Goal: Contribute content: Add original content to the website for others to see

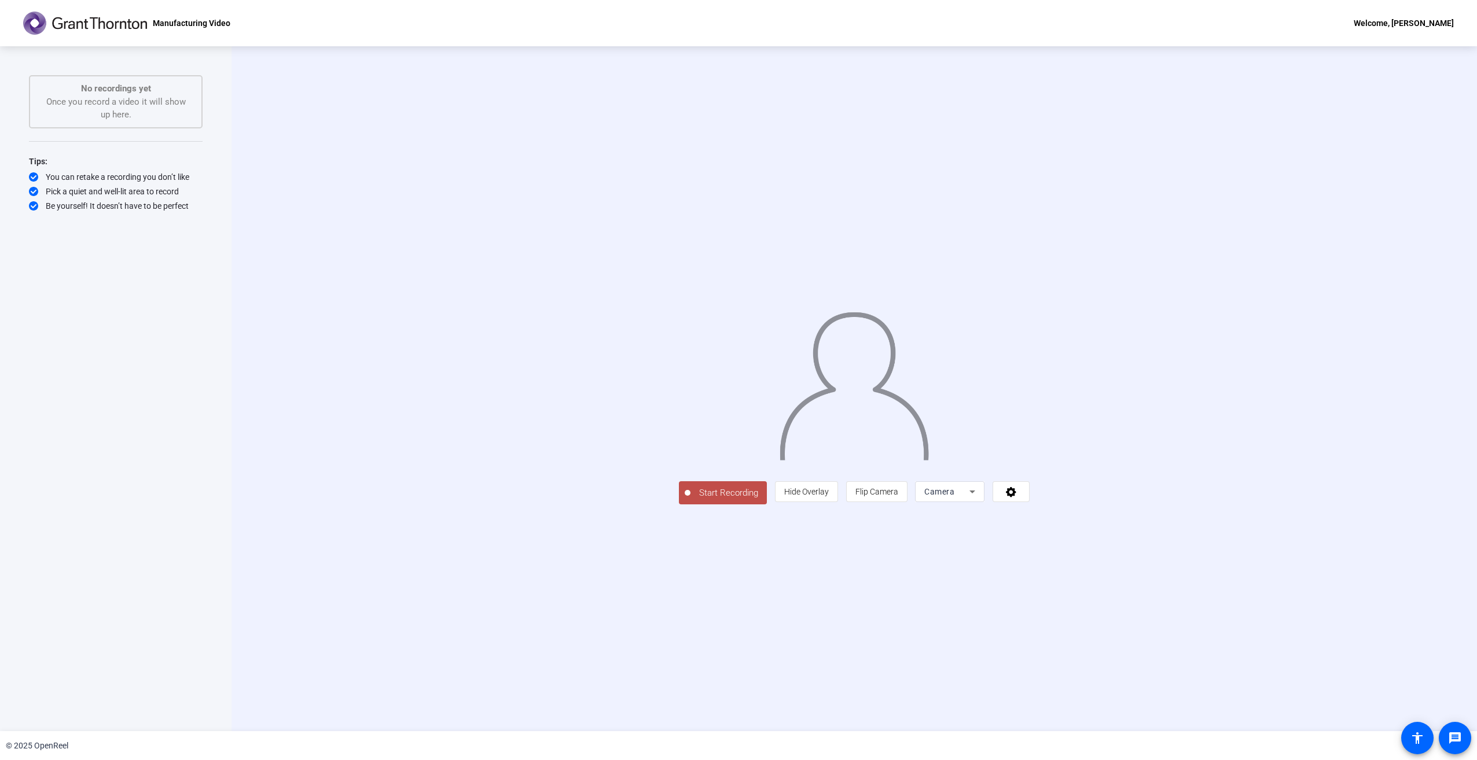
click at [690, 500] on span "Start Recording" at bounding box center [728, 493] width 76 height 13
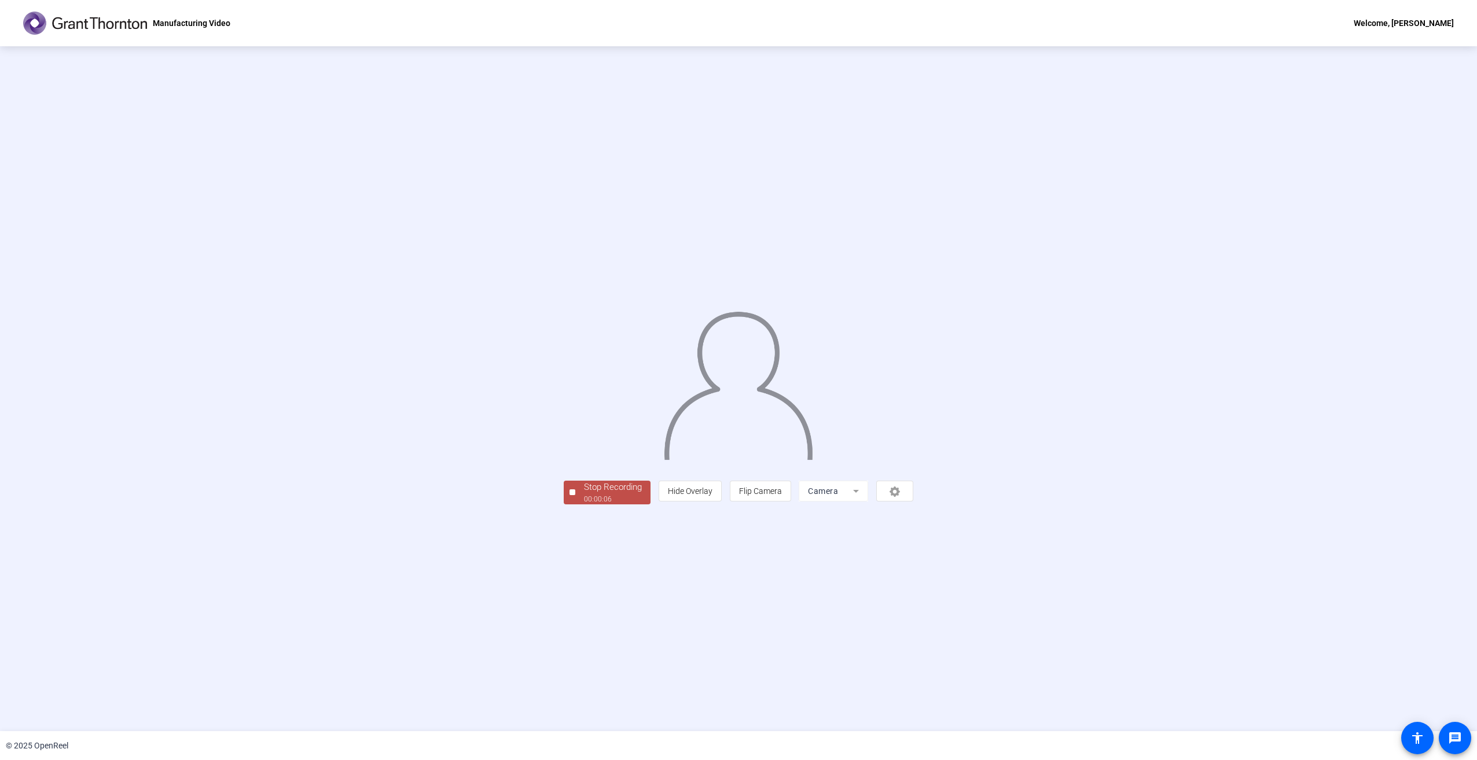
click at [575, 505] on span "Stop Recording 00:00:06" at bounding box center [612, 493] width 75 height 24
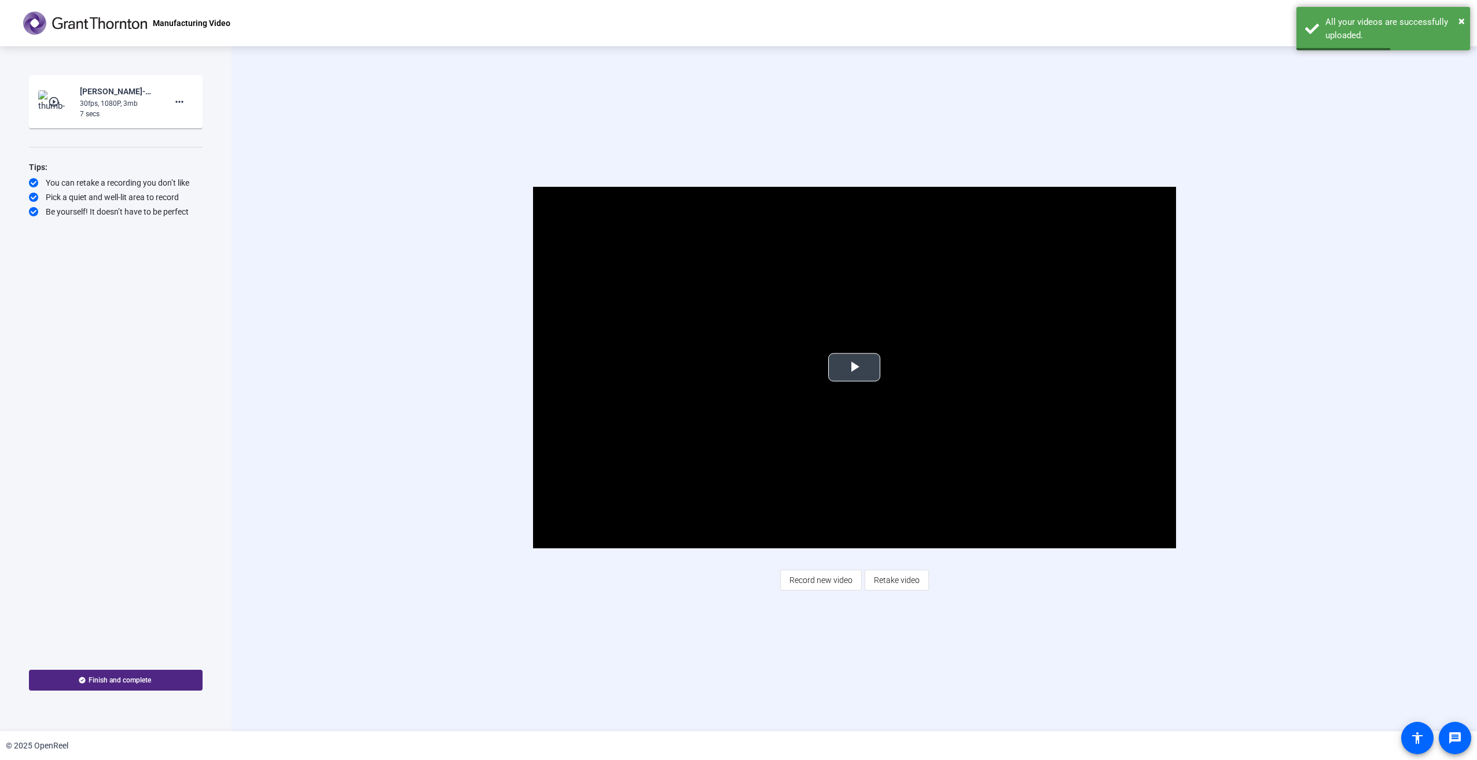
click at [854, 367] on span "Video Player" at bounding box center [854, 367] width 0 height 0
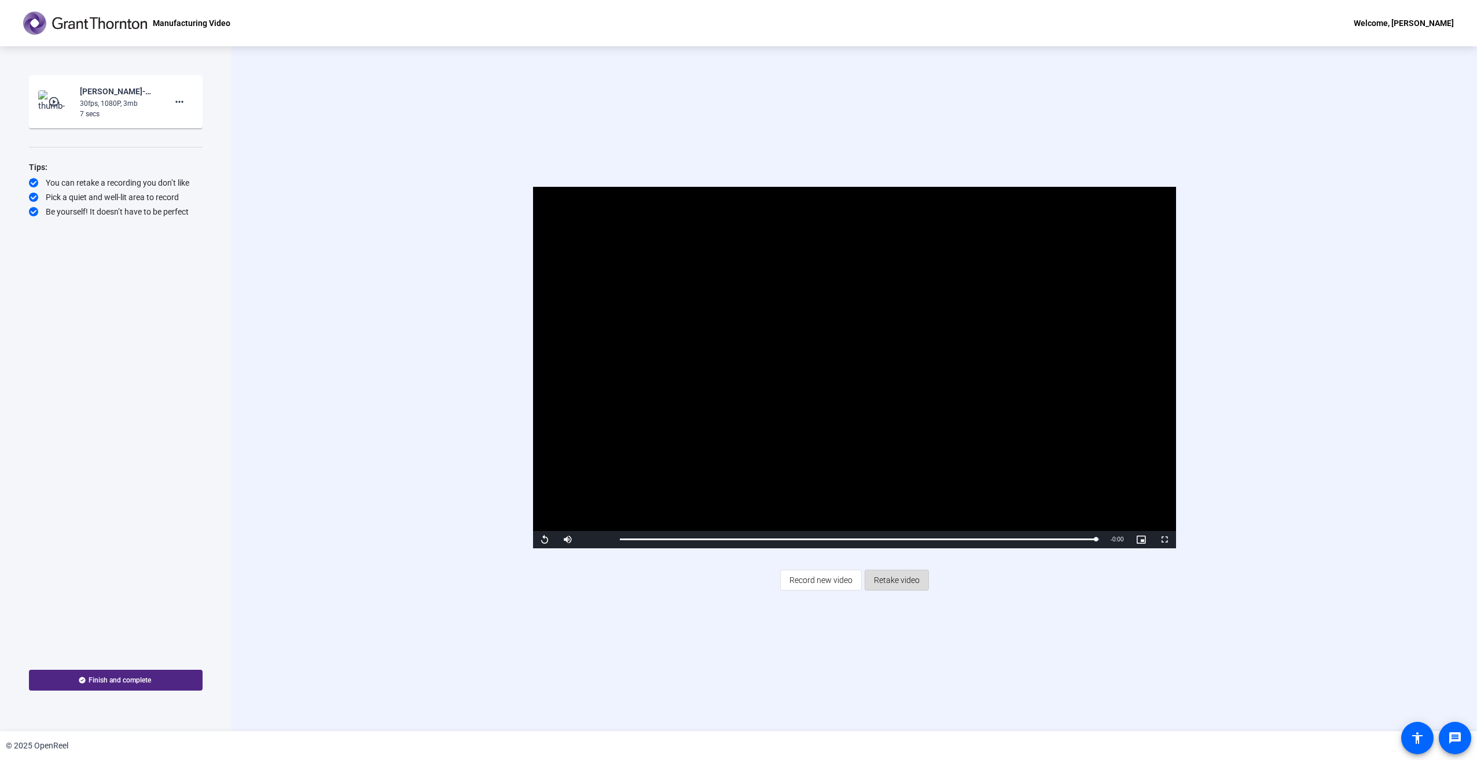
click at [903, 582] on span "Retake video" at bounding box center [897, 580] width 46 height 22
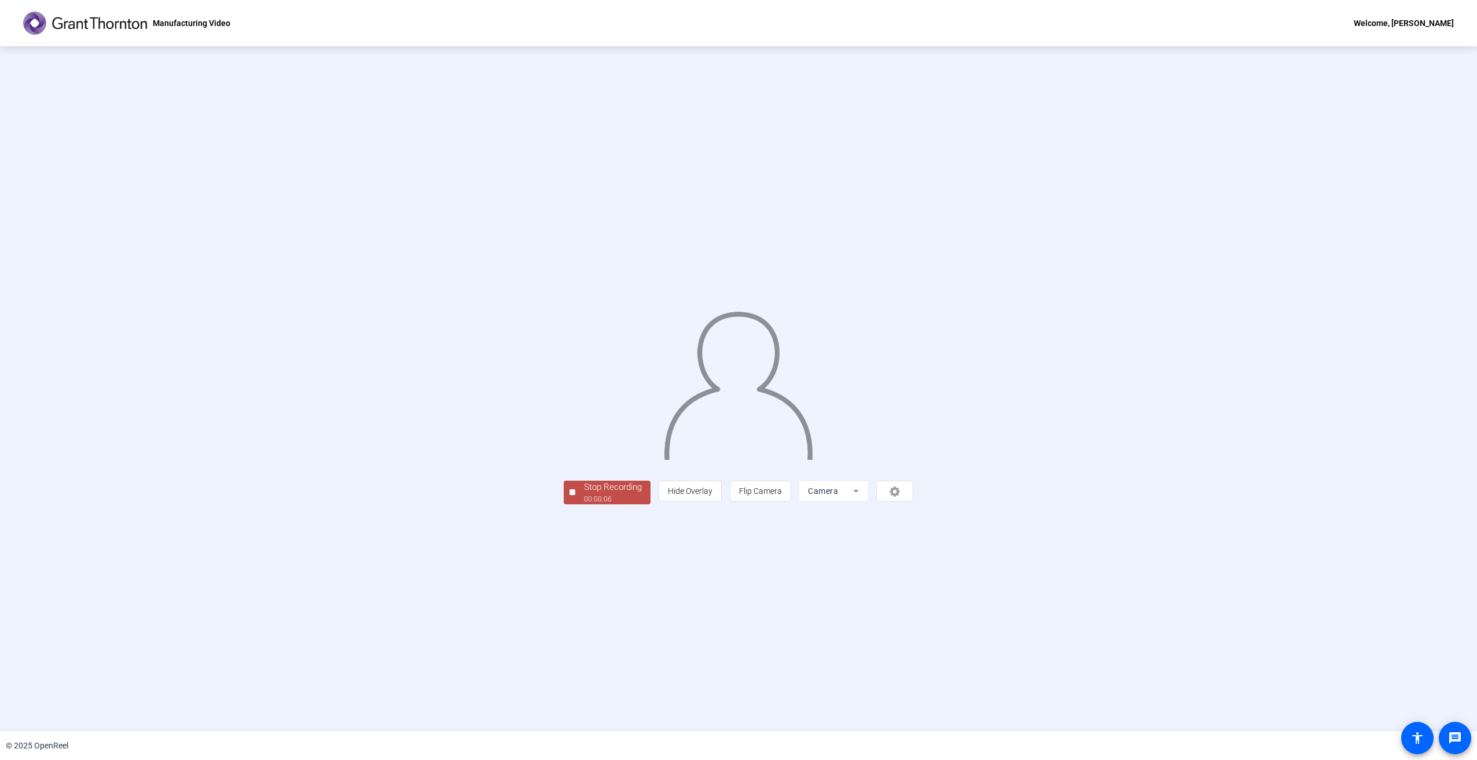
click at [569, 495] on div at bounding box center [572, 493] width 6 height 6
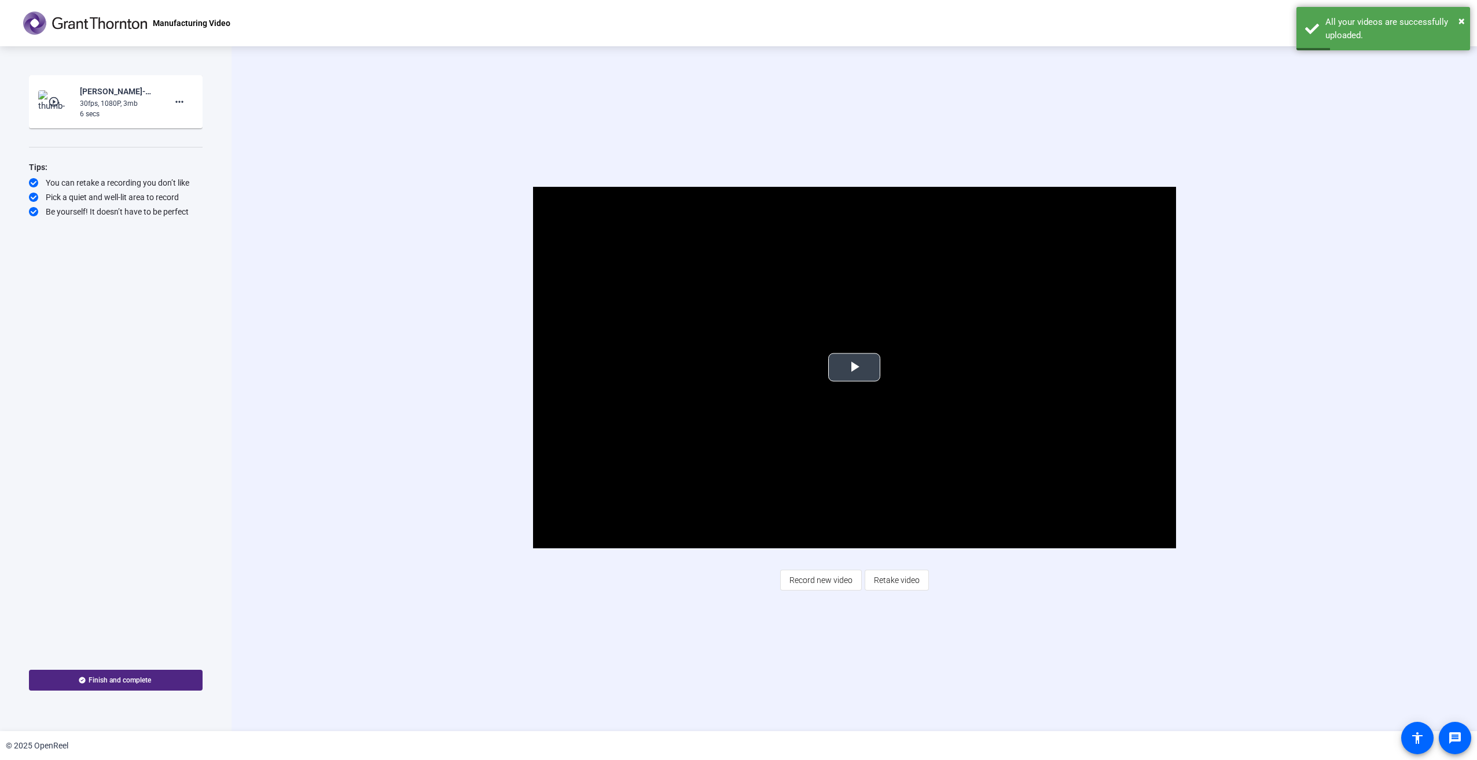
click at [854, 367] on span "Video Player" at bounding box center [854, 367] width 0 height 0
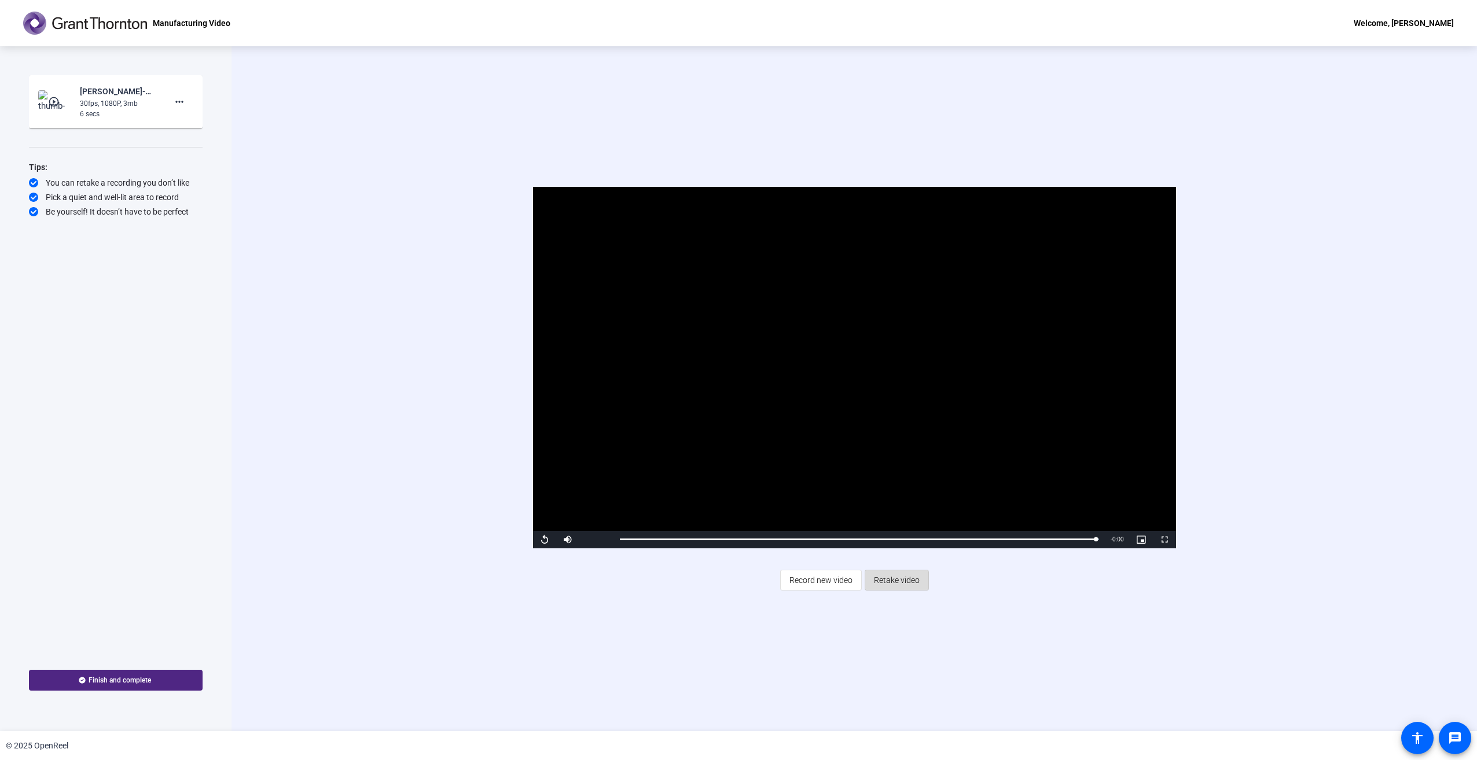
click at [895, 583] on span "Retake video" at bounding box center [897, 580] width 46 height 22
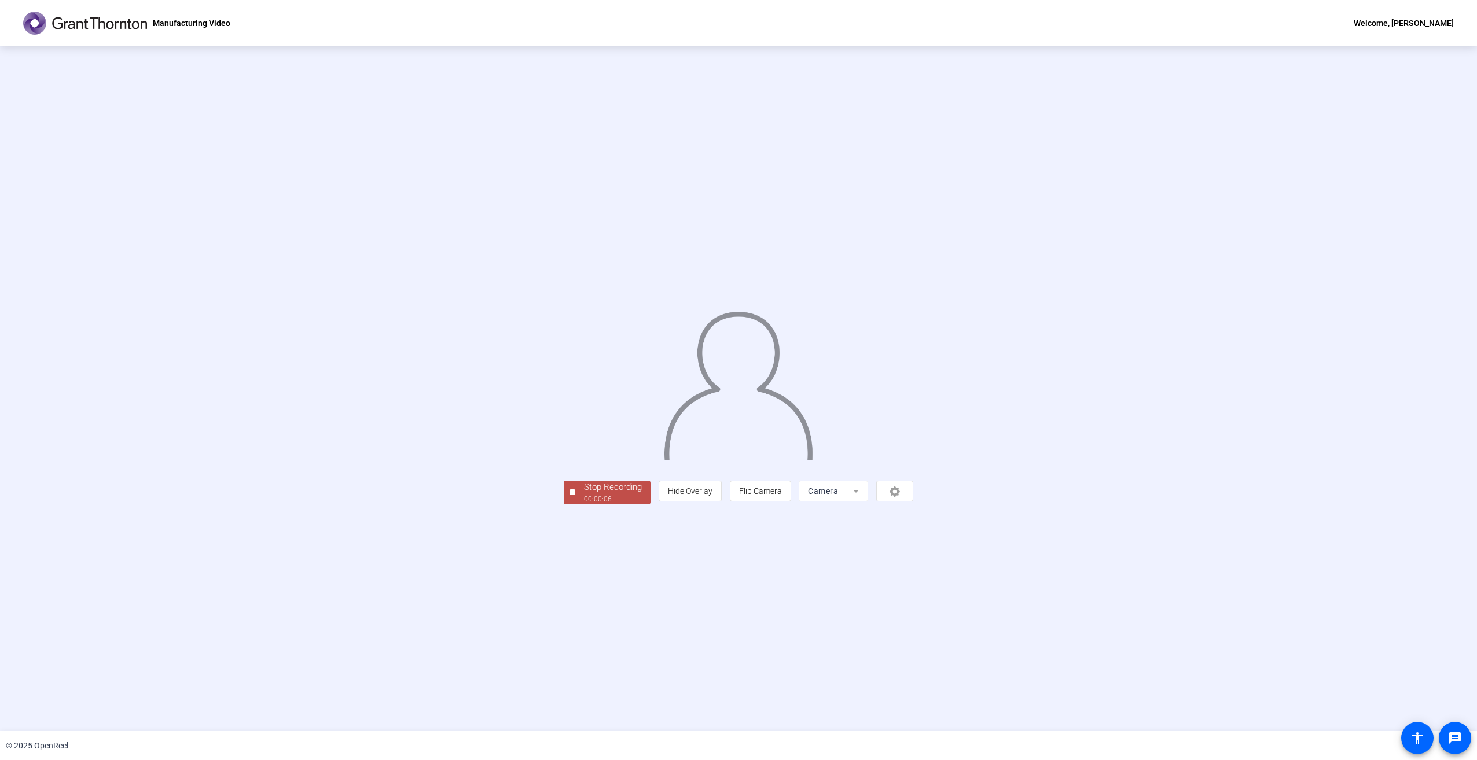
click at [569, 495] on div at bounding box center [572, 493] width 6 height 6
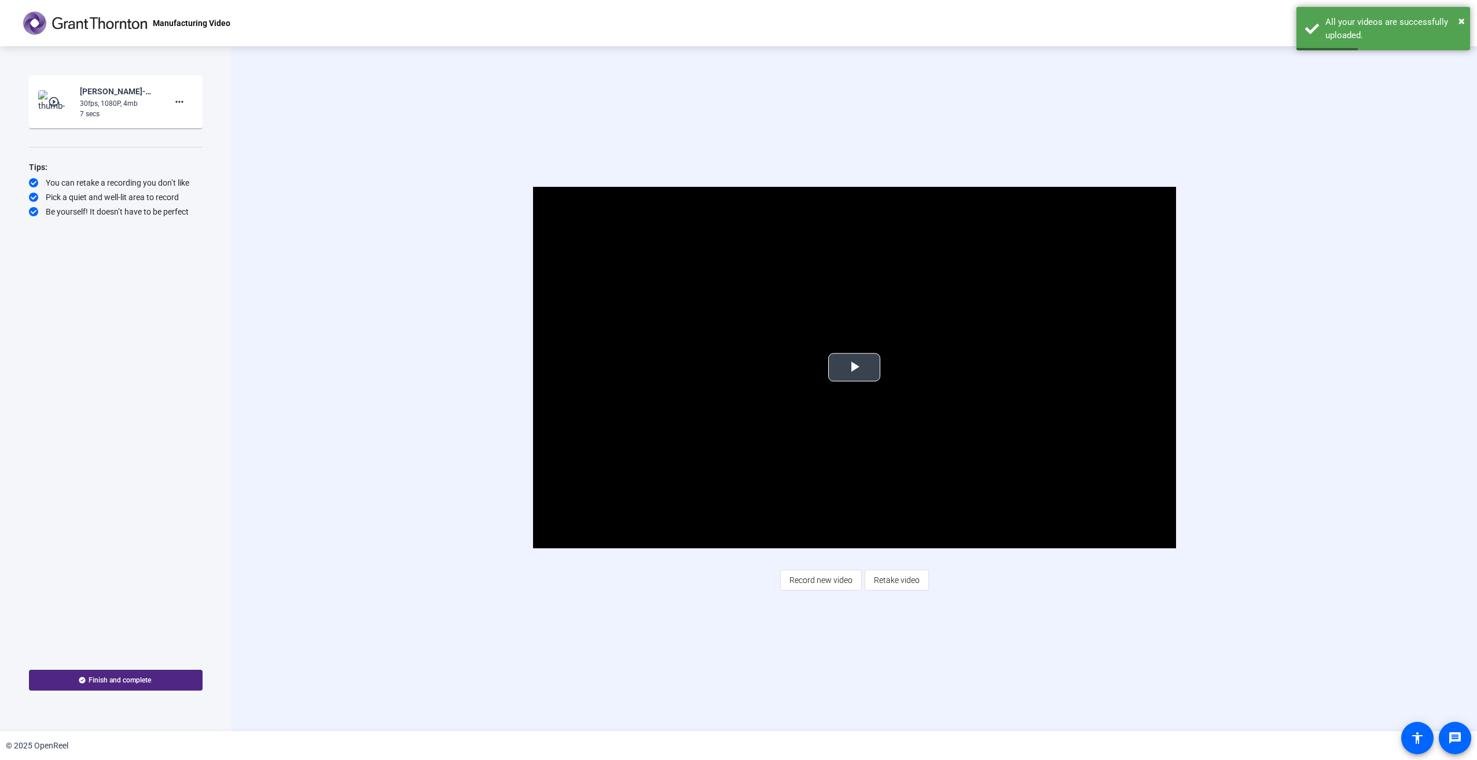
click at [854, 367] on span "Video Player" at bounding box center [854, 367] width 0 height 0
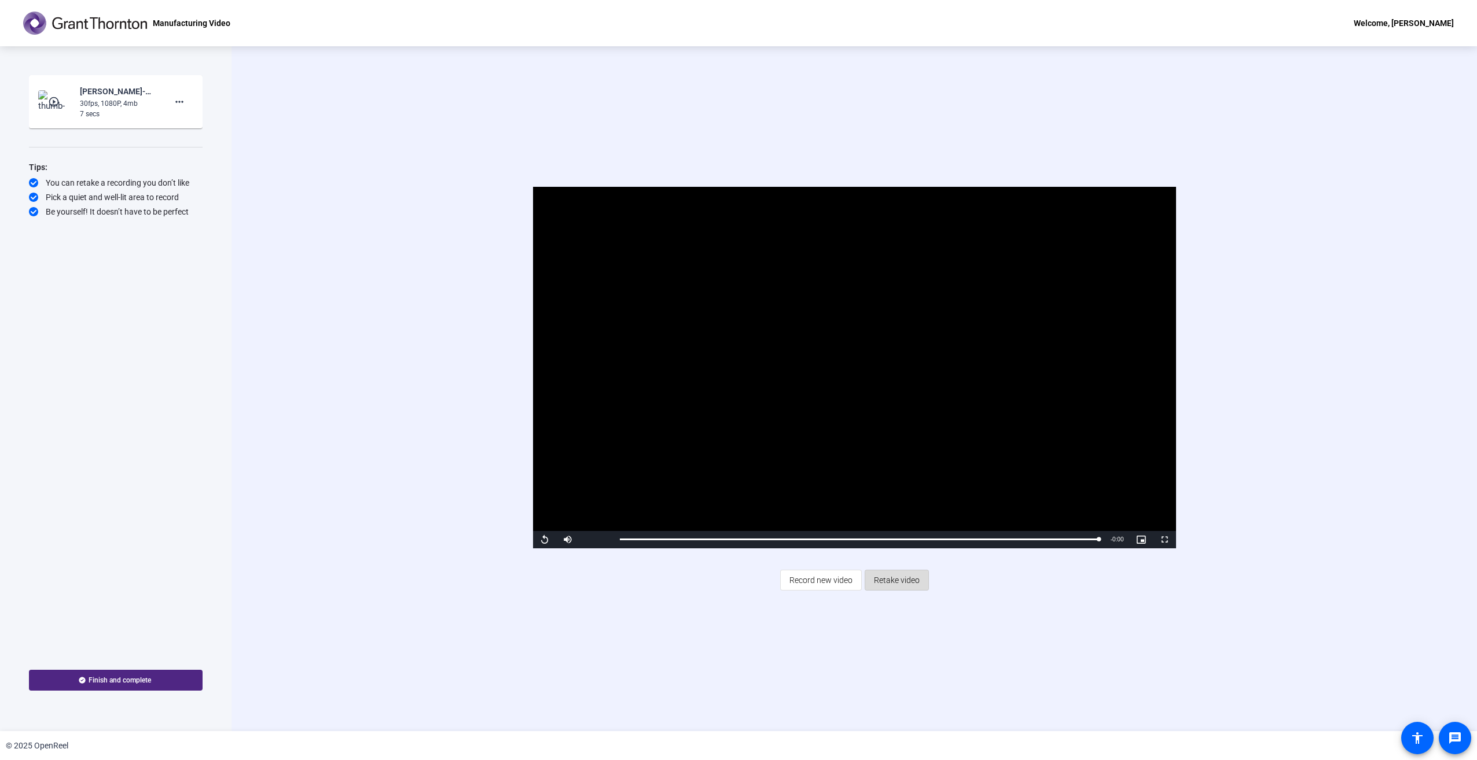
click at [902, 583] on span "Retake video" at bounding box center [897, 580] width 46 height 22
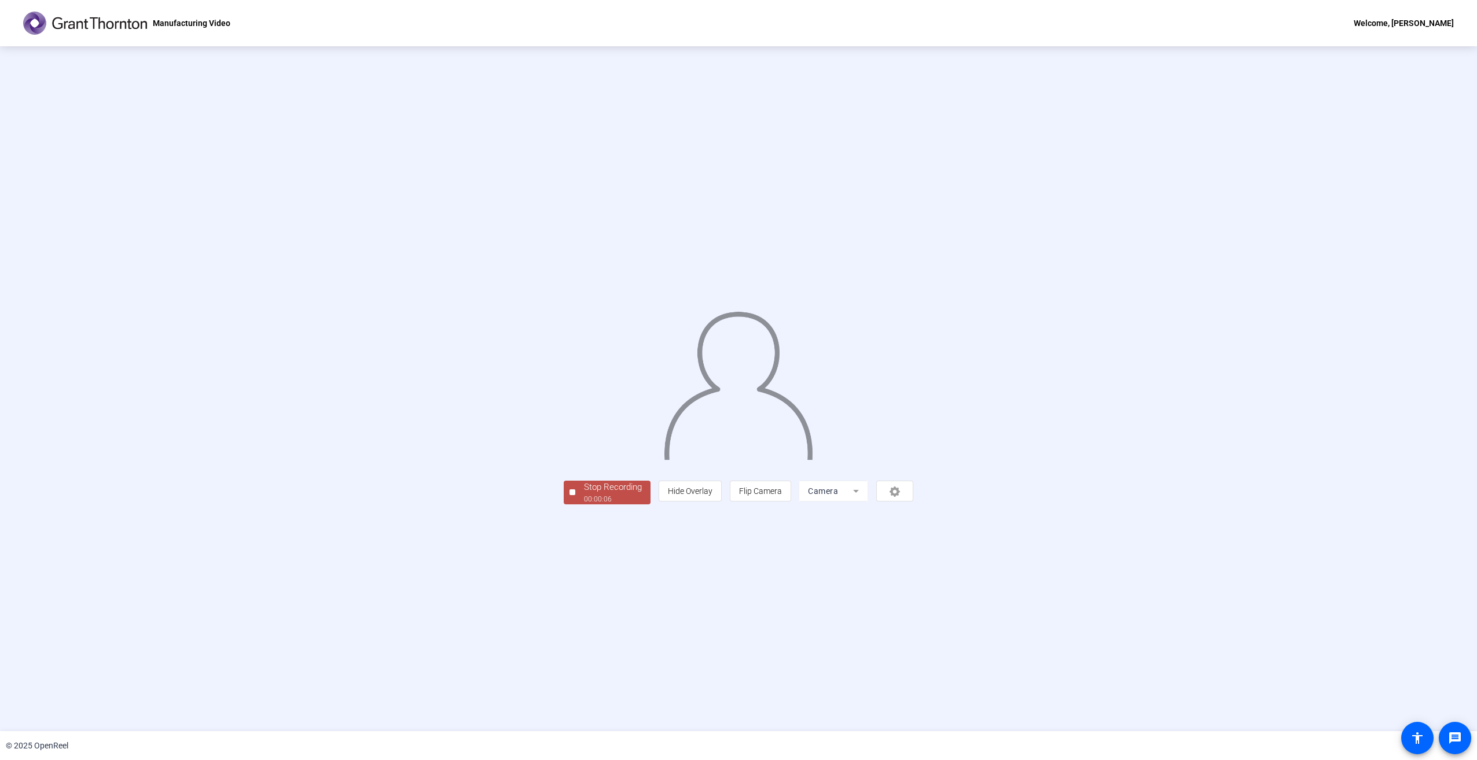
click at [569, 495] on div at bounding box center [572, 493] width 6 height 6
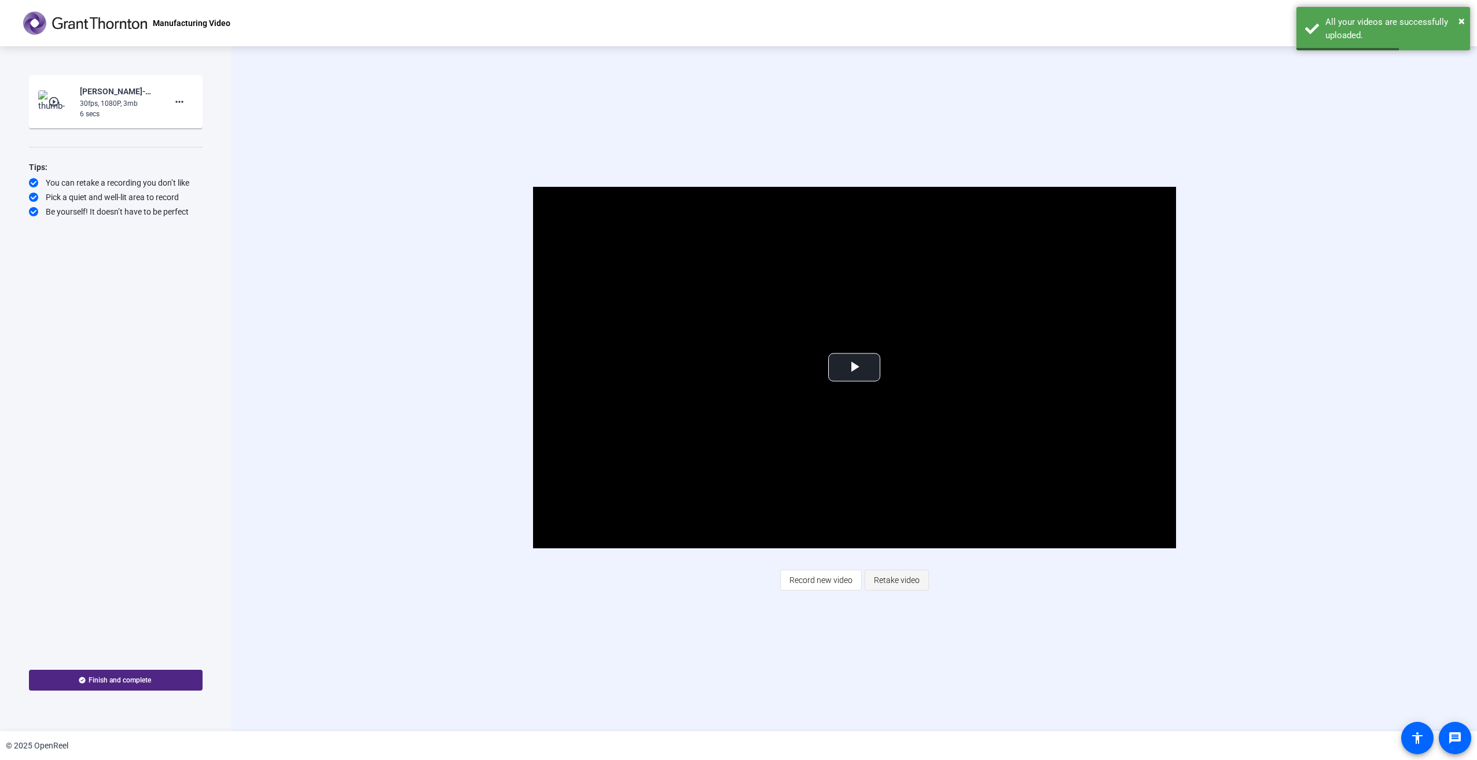
click at [895, 579] on span "Retake video" at bounding box center [897, 580] width 46 height 22
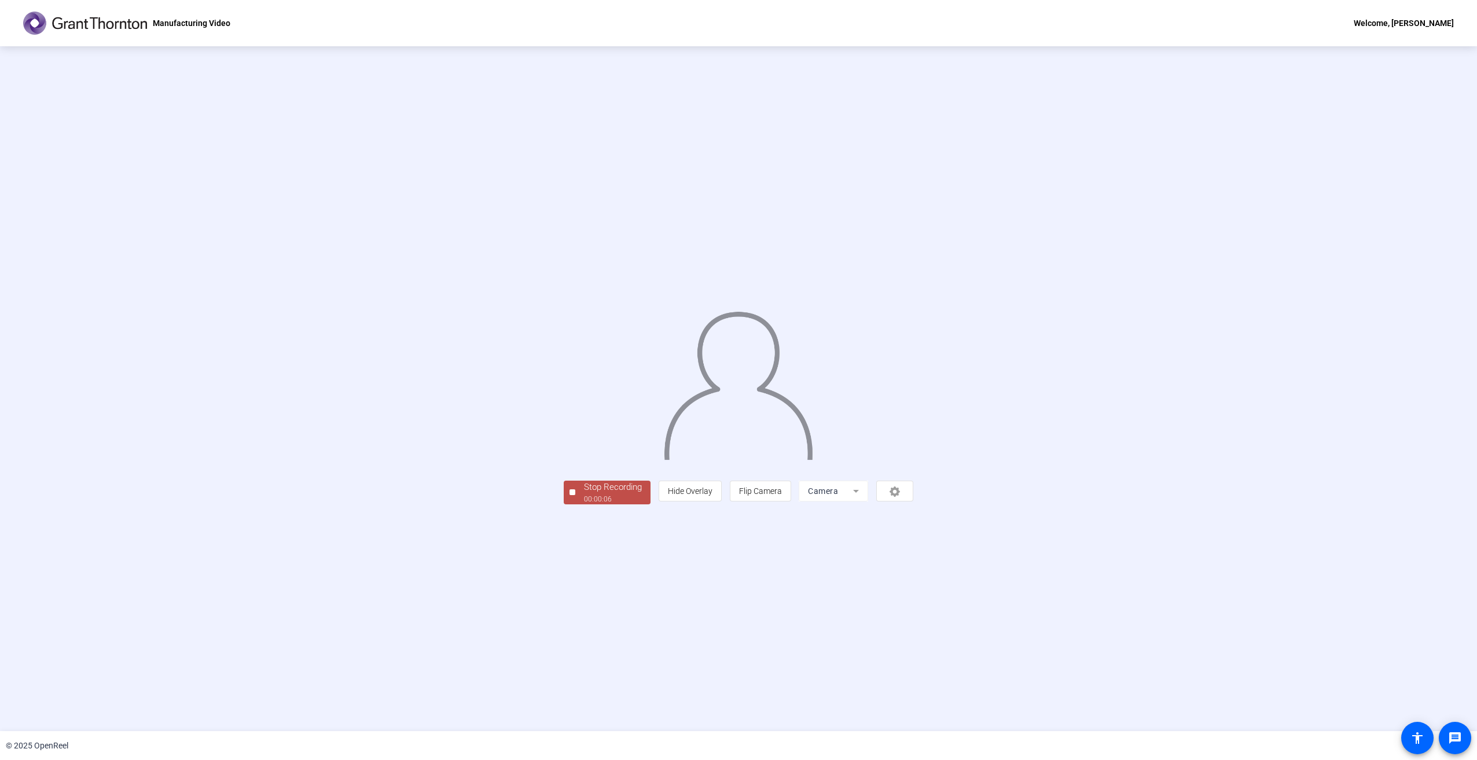
click at [569, 495] on div at bounding box center [572, 493] width 6 height 6
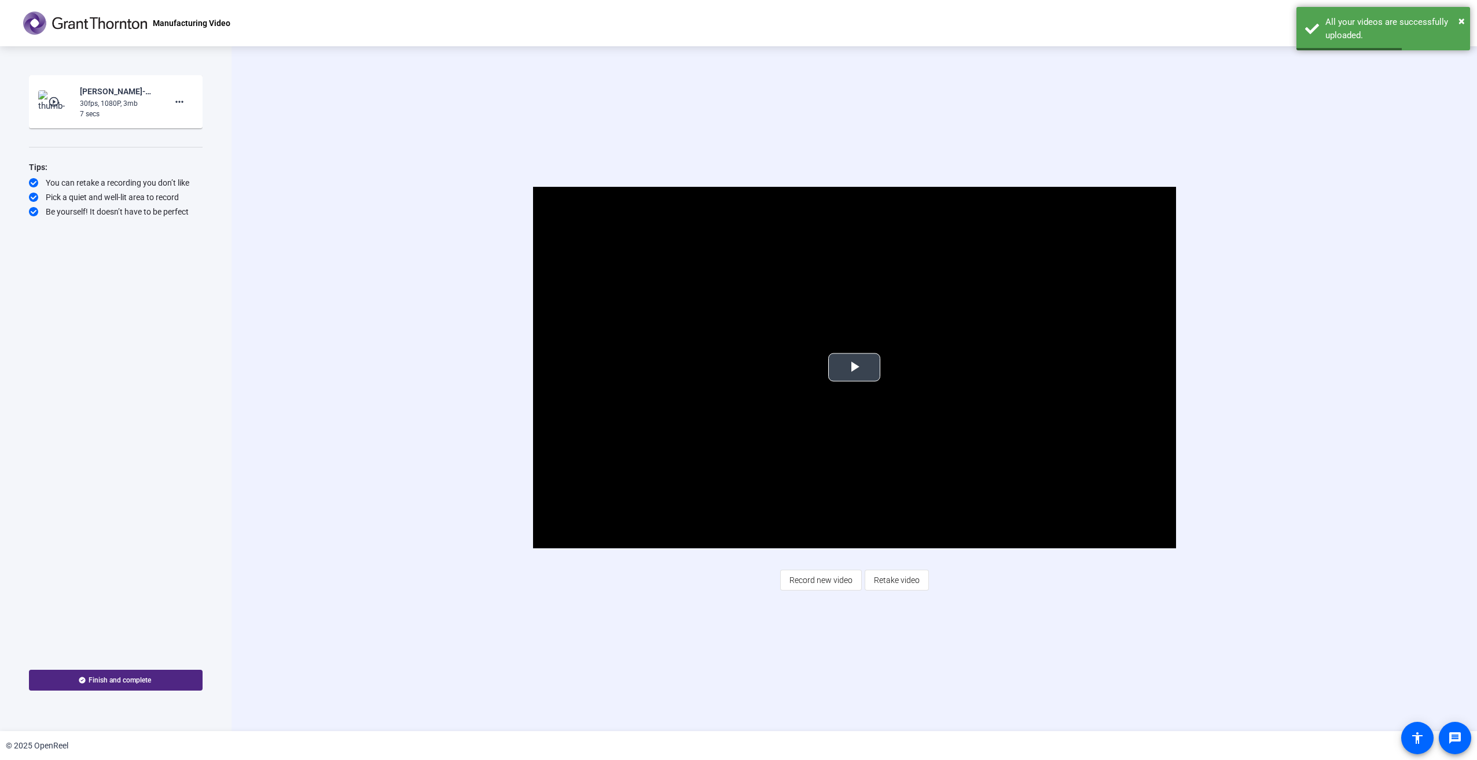
click at [854, 367] on span "Video Player" at bounding box center [854, 367] width 0 height 0
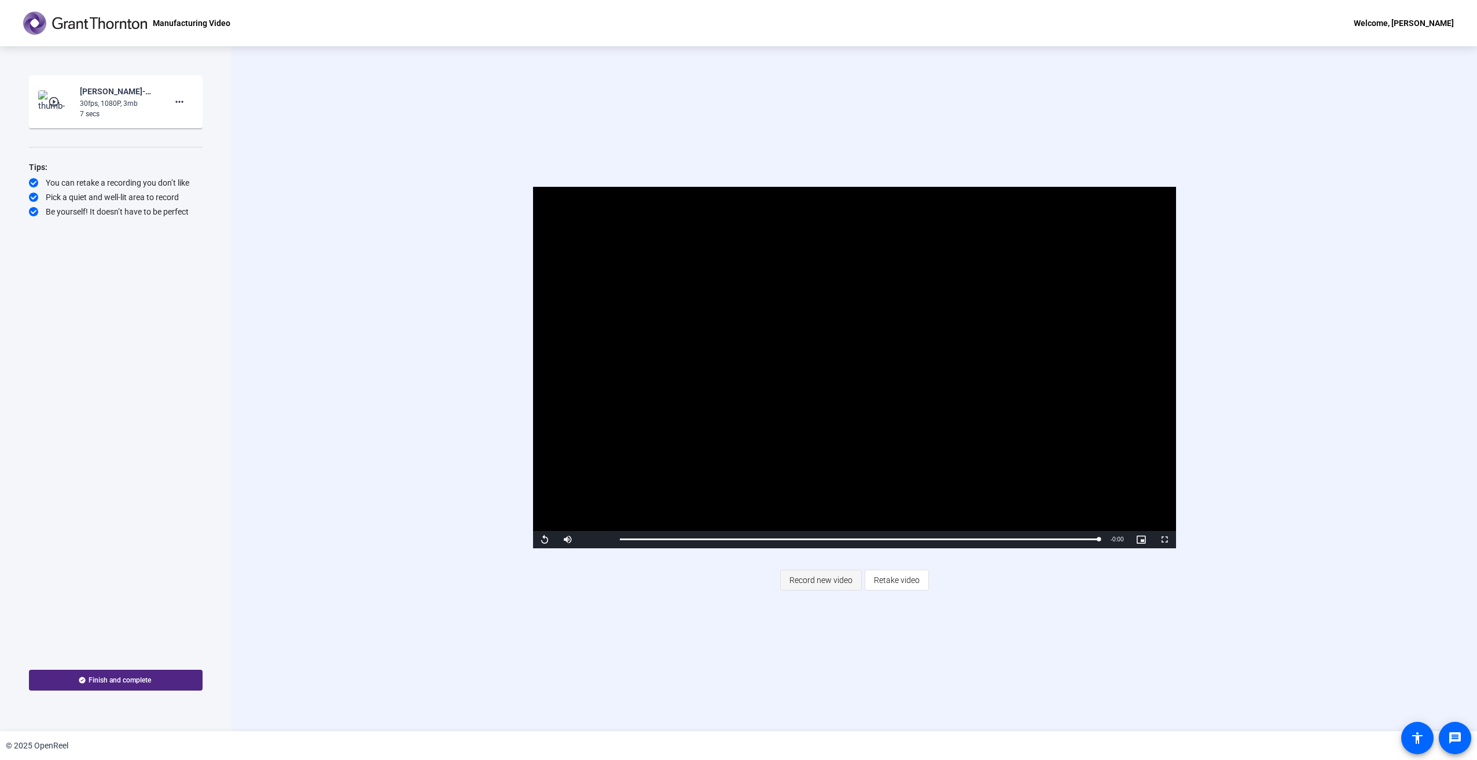
click at [811, 582] on span "Record new video" at bounding box center [820, 580] width 63 height 22
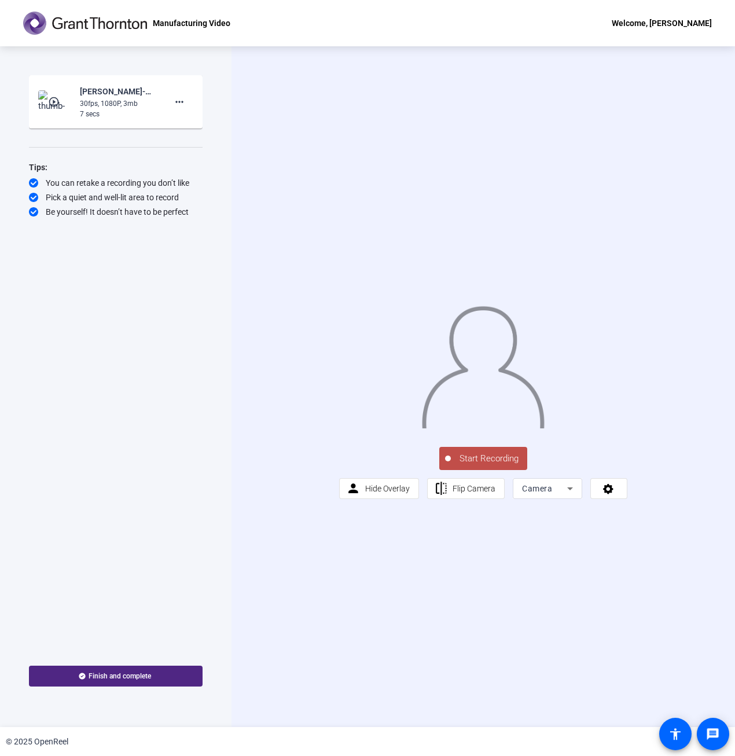
click at [463, 465] on span "Start Recording" at bounding box center [489, 458] width 76 height 13
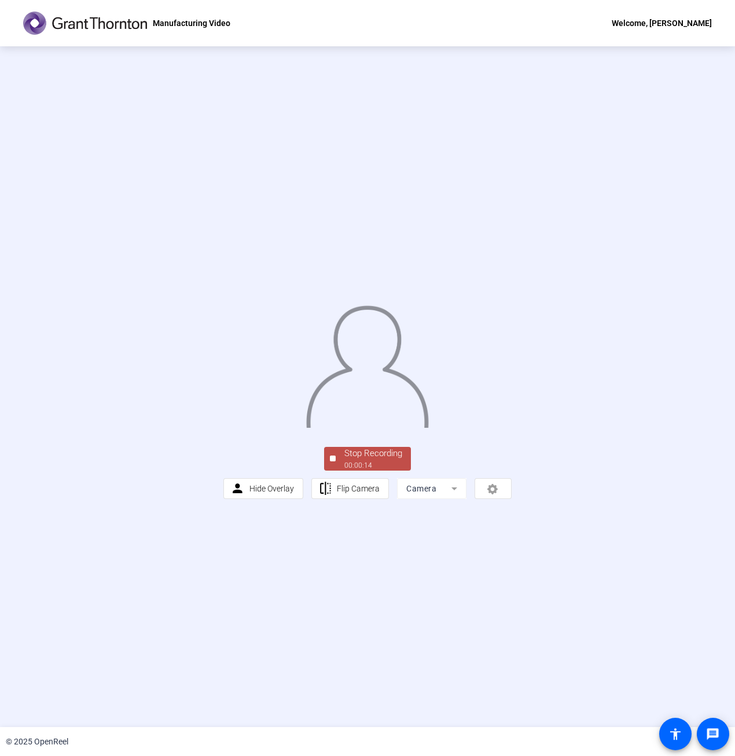
click at [376, 470] on div "00:00:14" at bounding box center [373, 465] width 58 height 10
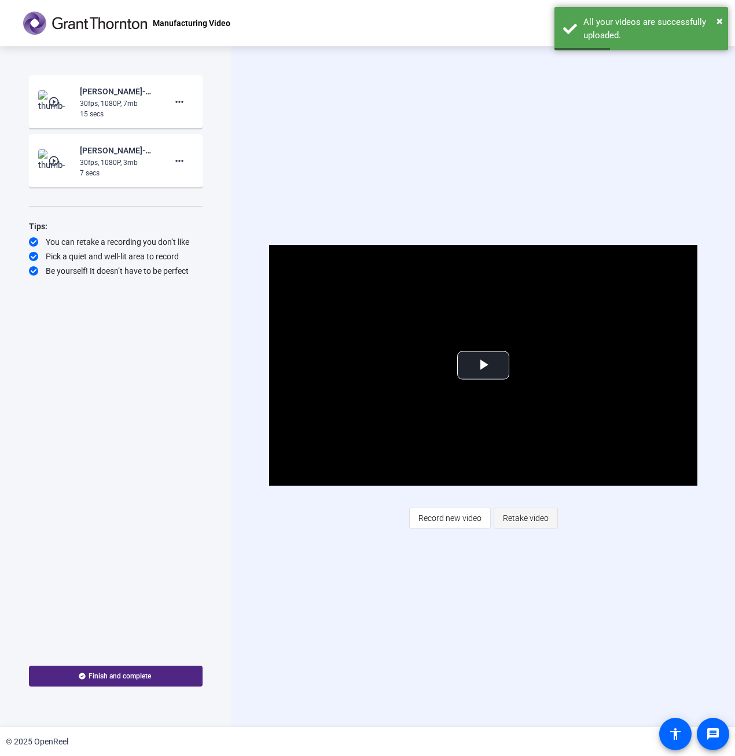
click at [520, 520] on span "Retake video" at bounding box center [526, 518] width 46 height 22
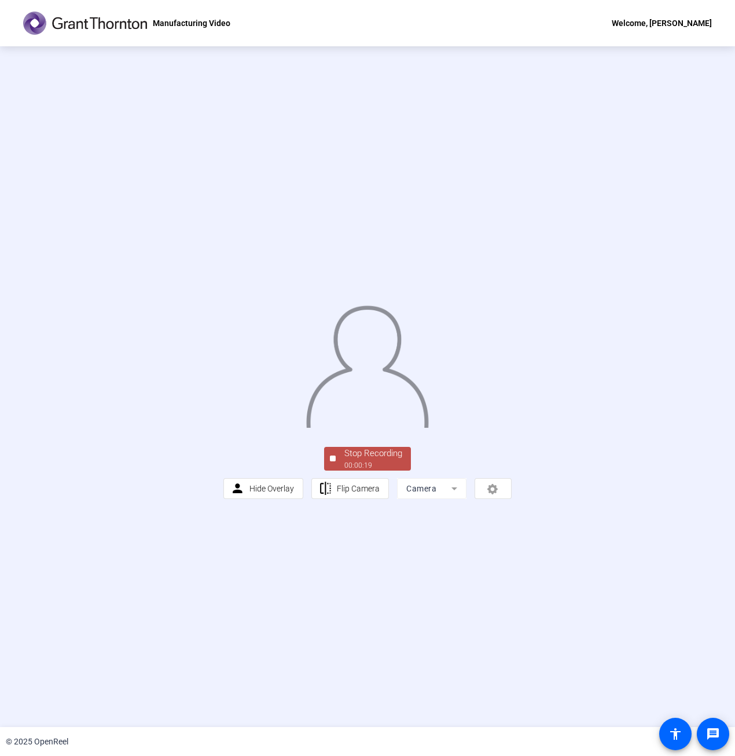
click at [376, 460] on div "Stop Recording" at bounding box center [373, 453] width 58 height 13
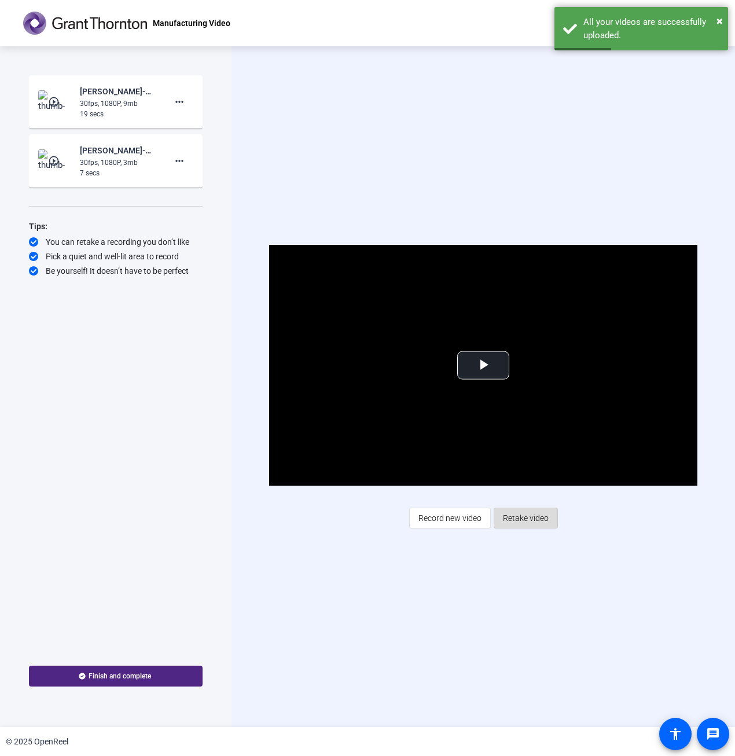
click at [528, 519] on span "Retake video" at bounding box center [526, 518] width 46 height 22
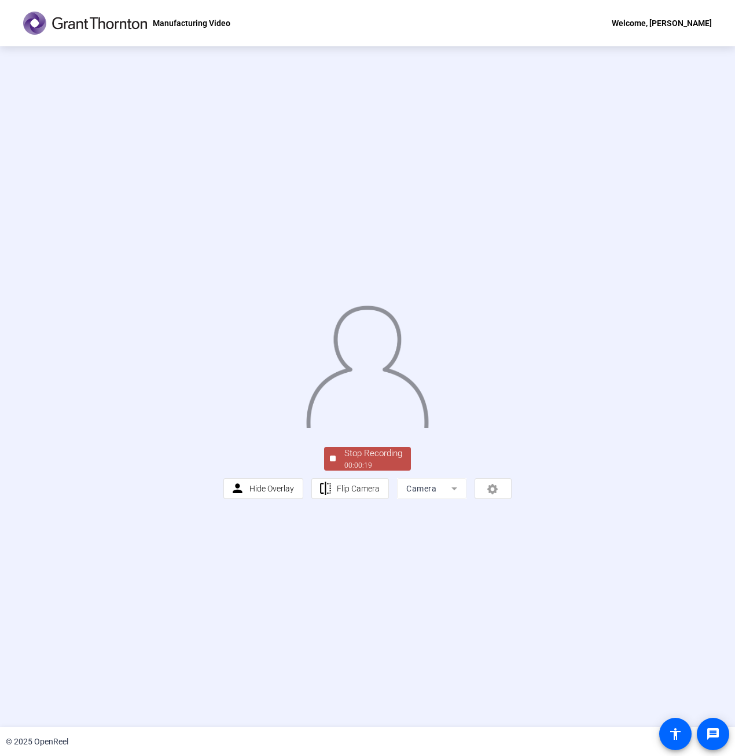
click at [378, 470] on div "00:00:19" at bounding box center [373, 465] width 58 height 10
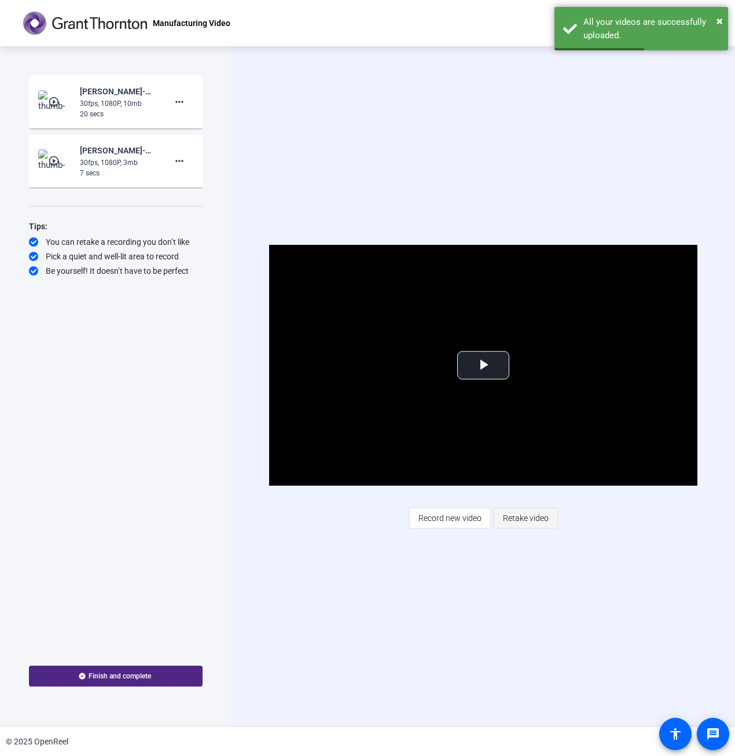
click at [535, 514] on span "Retake video" at bounding box center [526, 518] width 46 height 22
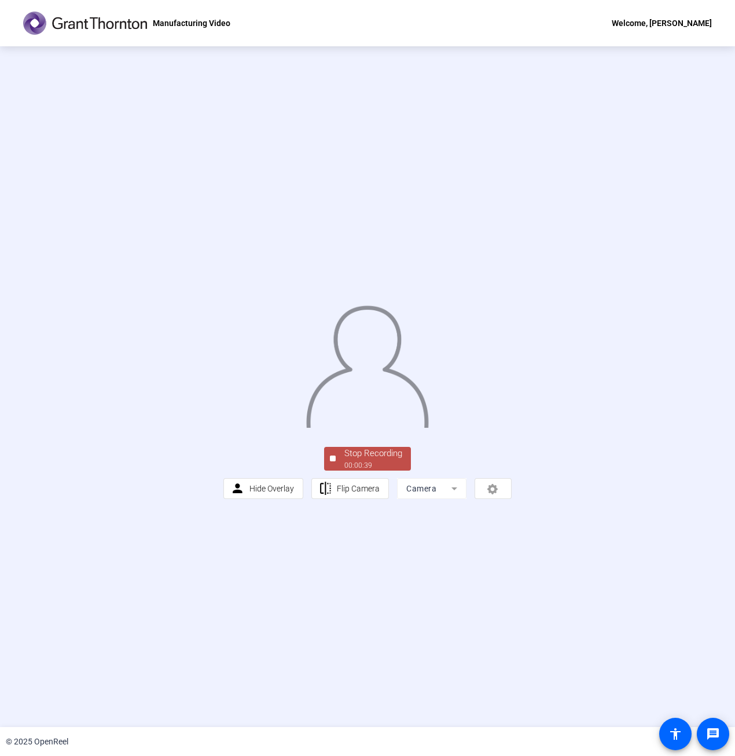
click at [374, 460] on div "Stop Recording" at bounding box center [373, 453] width 58 height 13
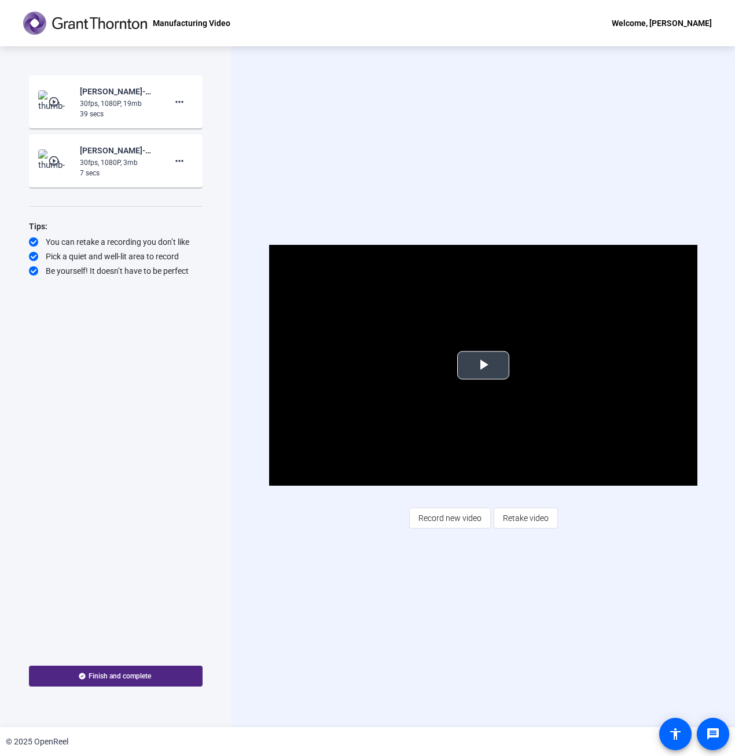
click at [483, 365] on span "Video Player" at bounding box center [483, 365] width 0 height 0
click at [515, 522] on span "Retake video" at bounding box center [526, 518] width 46 height 22
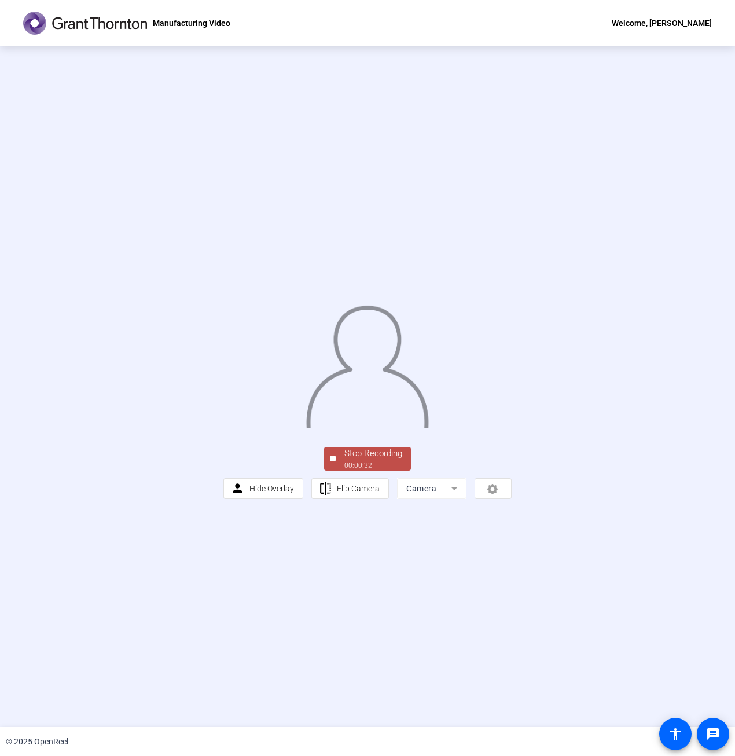
click at [352, 499] on div "Stop Recording 00:00:32 person Hide Overlay flip Flip Camera Camera" at bounding box center [367, 471] width 288 height 54
click at [338, 470] on span "Stop Recording 00:00:33" at bounding box center [373, 459] width 75 height 24
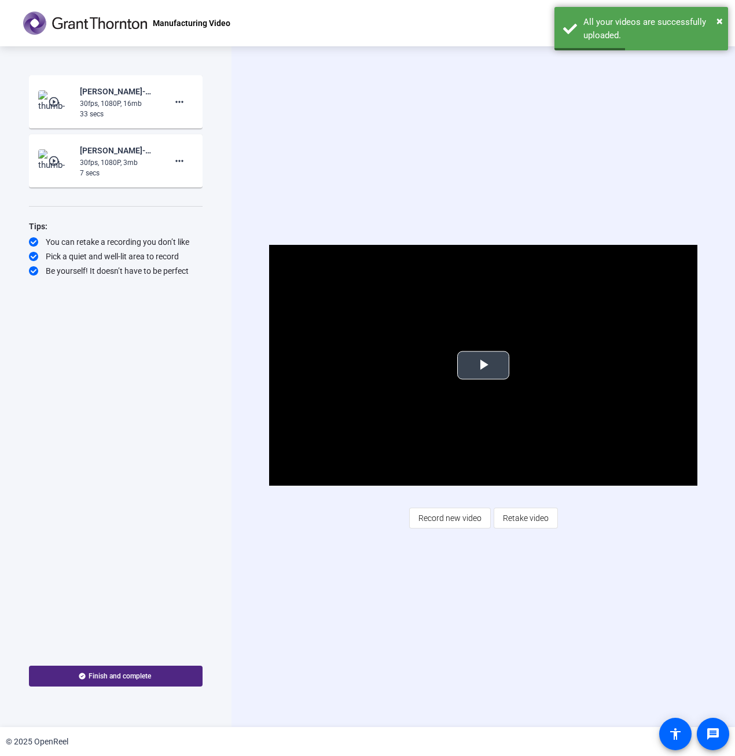
click at [483, 365] on span "Video Player" at bounding box center [483, 365] width 0 height 0
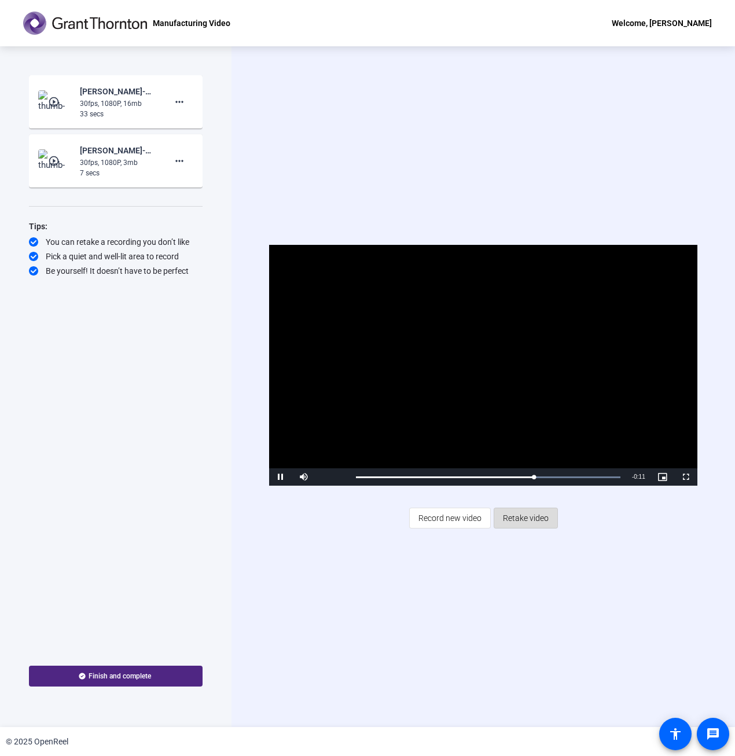
click at [527, 517] on span "Retake video" at bounding box center [526, 518] width 46 height 22
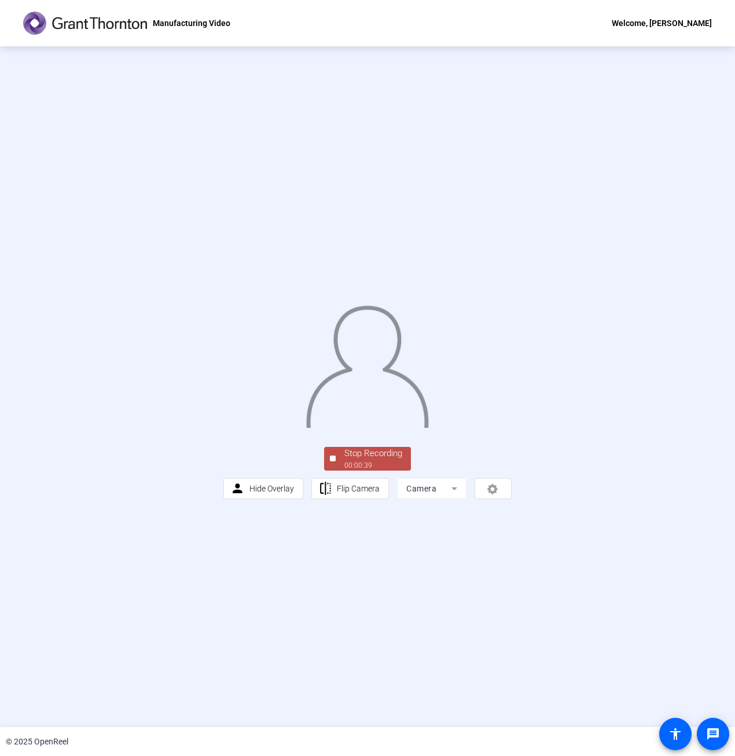
click at [366, 460] on div "Stop Recording" at bounding box center [373, 453] width 58 height 13
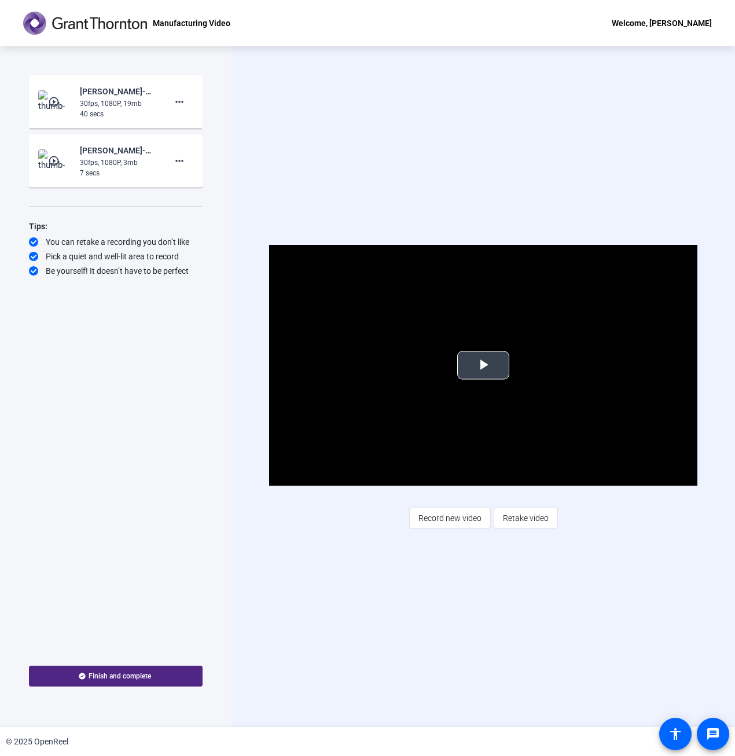
click at [483, 365] on span "Video Player" at bounding box center [483, 365] width 0 height 0
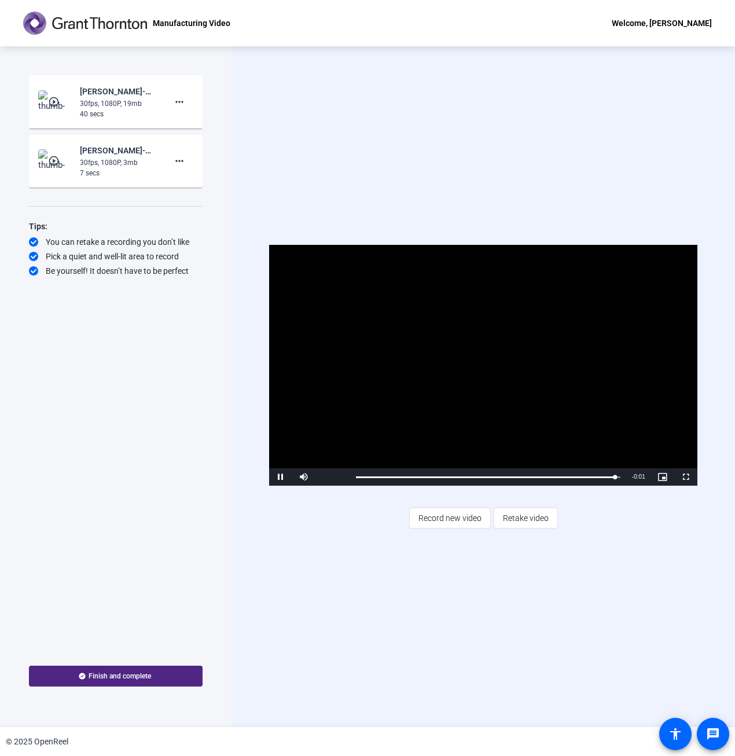
click at [136, 507] on div "Start Recording play_circle_outline [PERSON_NAME]-Manufacturing Day Content-Man…" at bounding box center [116, 359] width 174 height 569
click at [448, 513] on span "Record new video" at bounding box center [449, 518] width 63 height 22
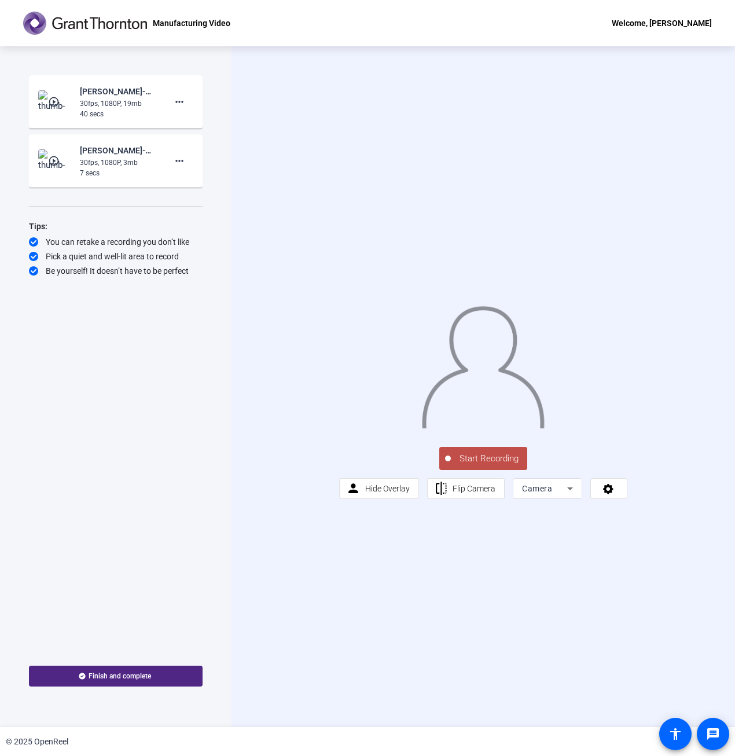
click at [479, 465] on span "Start Recording" at bounding box center [489, 458] width 76 height 13
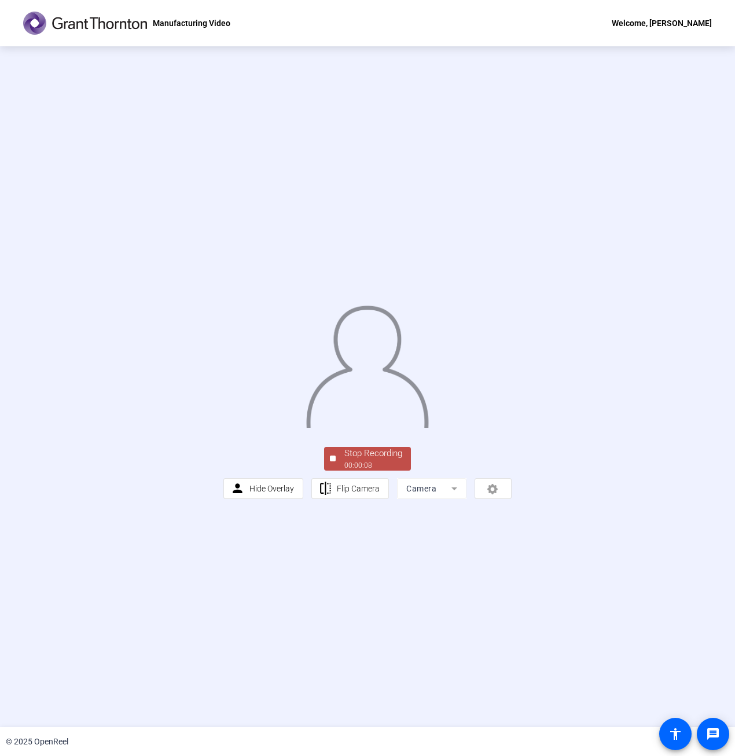
click at [362, 460] on div "Stop Recording" at bounding box center [373, 453] width 58 height 13
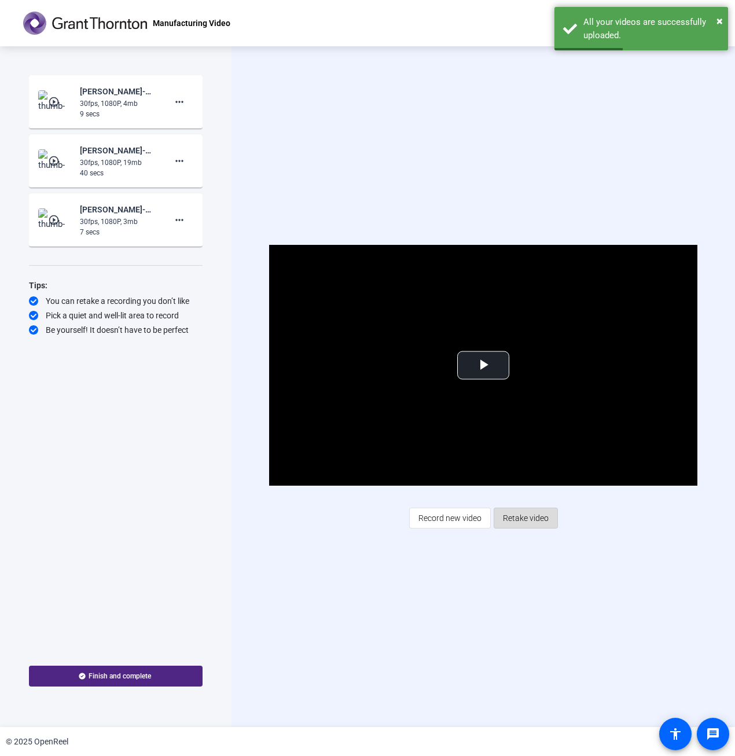
click at [522, 520] on span "Retake video" at bounding box center [526, 518] width 46 height 22
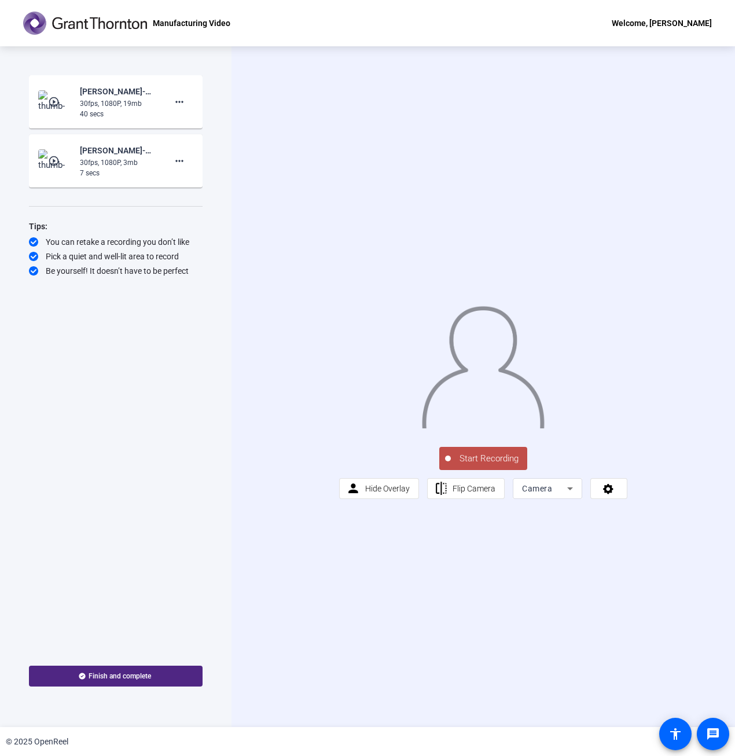
click at [496, 465] on span "Start Recording" at bounding box center [489, 458] width 76 height 13
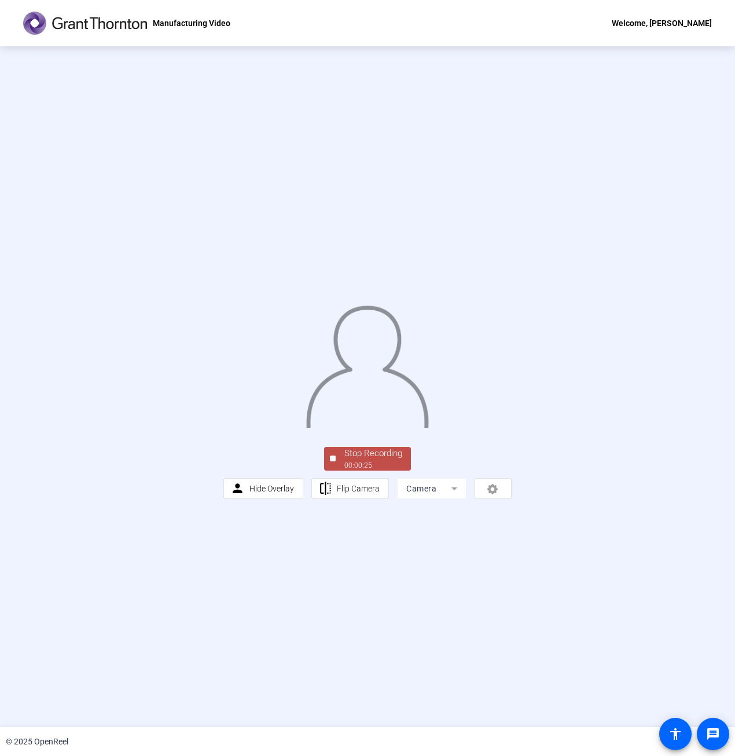
click at [367, 460] on div "Stop Recording" at bounding box center [373, 453] width 58 height 13
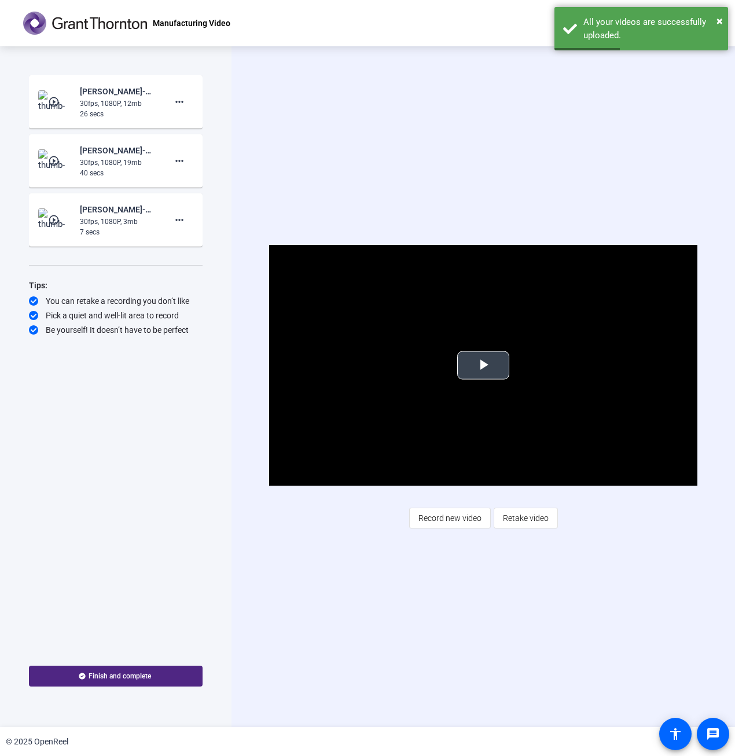
click at [483, 365] on span "Video Player" at bounding box center [483, 365] width 0 height 0
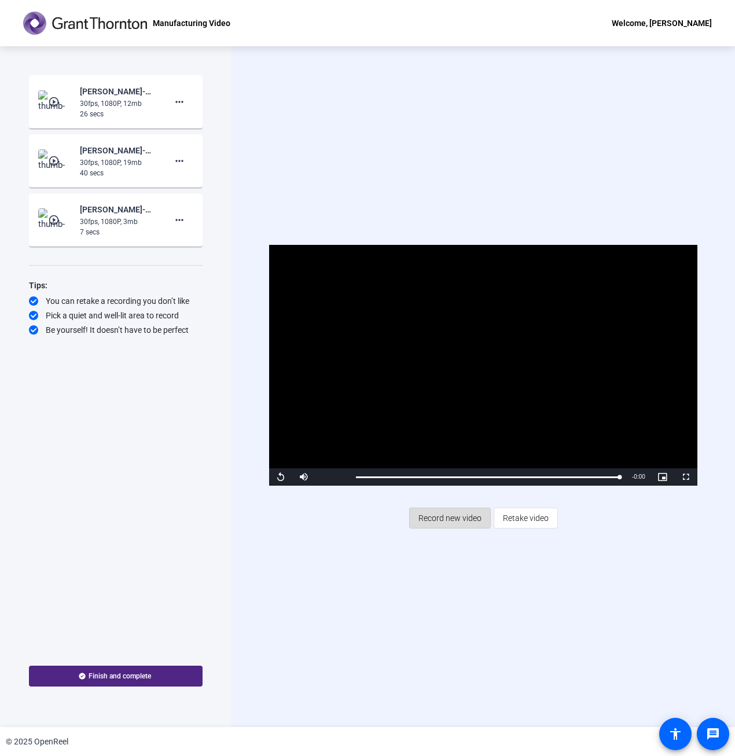
click at [446, 517] on span "Record new video" at bounding box center [449, 518] width 63 height 22
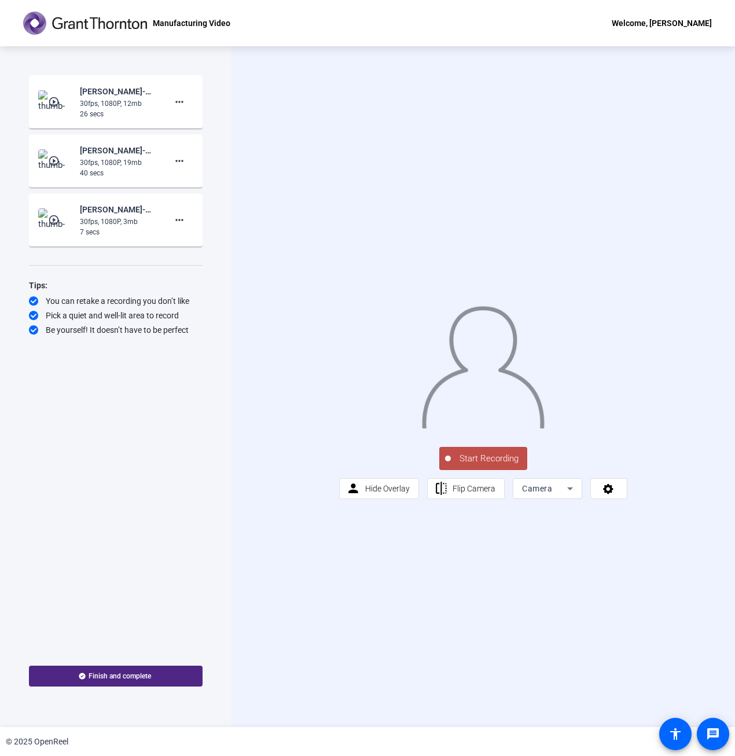
click at [476, 465] on span "Start Recording" at bounding box center [489, 458] width 76 height 13
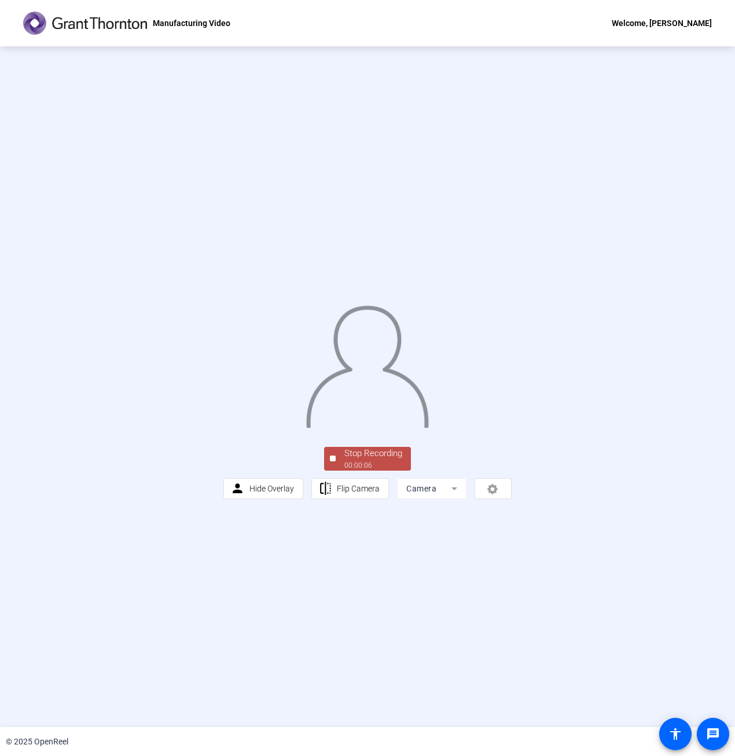
click at [367, 460] on div "Stop Recording" at bounding box center [373, 453] width 58 height 13
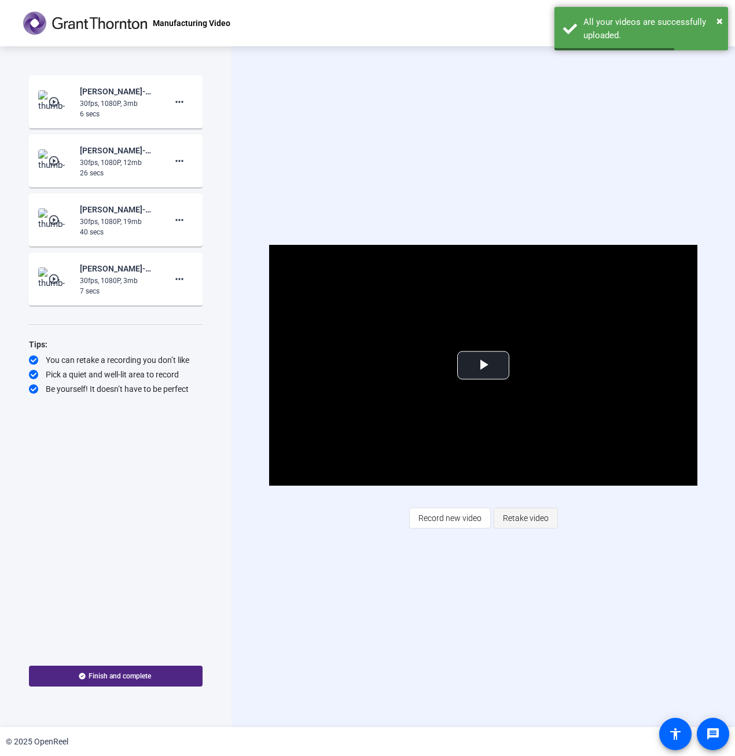
click at [529, 518] on span "Retake video" at bounding box center [526, 518] width 46 height 22
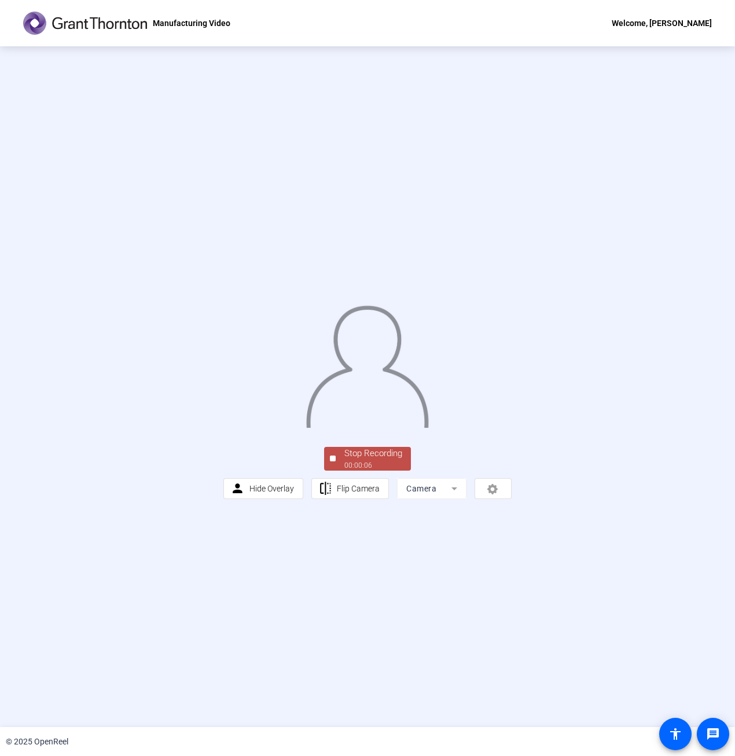
click at [334, 461] on div at bounding box center [333, 458] width 6 height 6
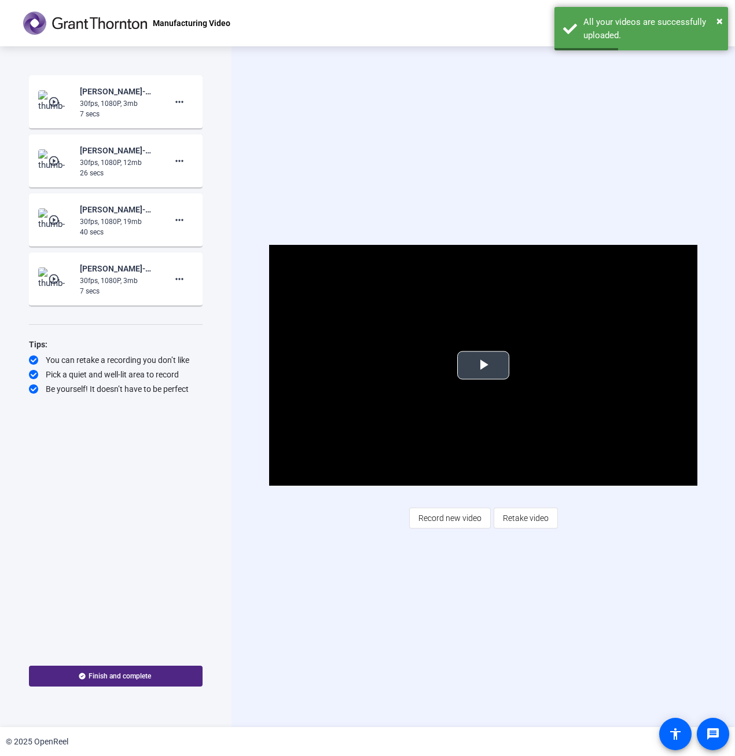
click at [483, 365] on span "Video Player" at bounding box center [483, 365] width 0 height 0
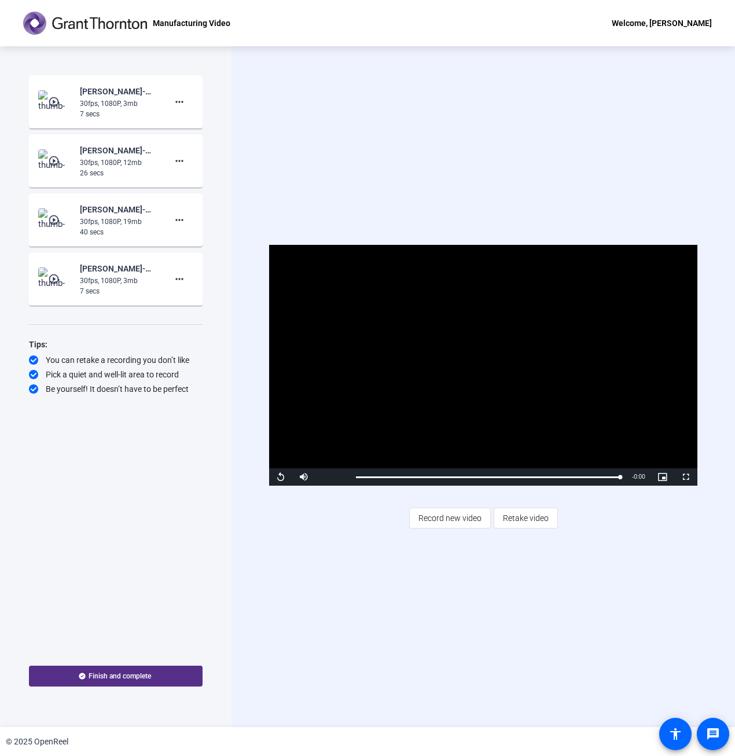
click at [151, 672] on span at bounding box center [116, 676] width 174 height 28
